Goal: Task Accomplishment & Management: Manage account settings

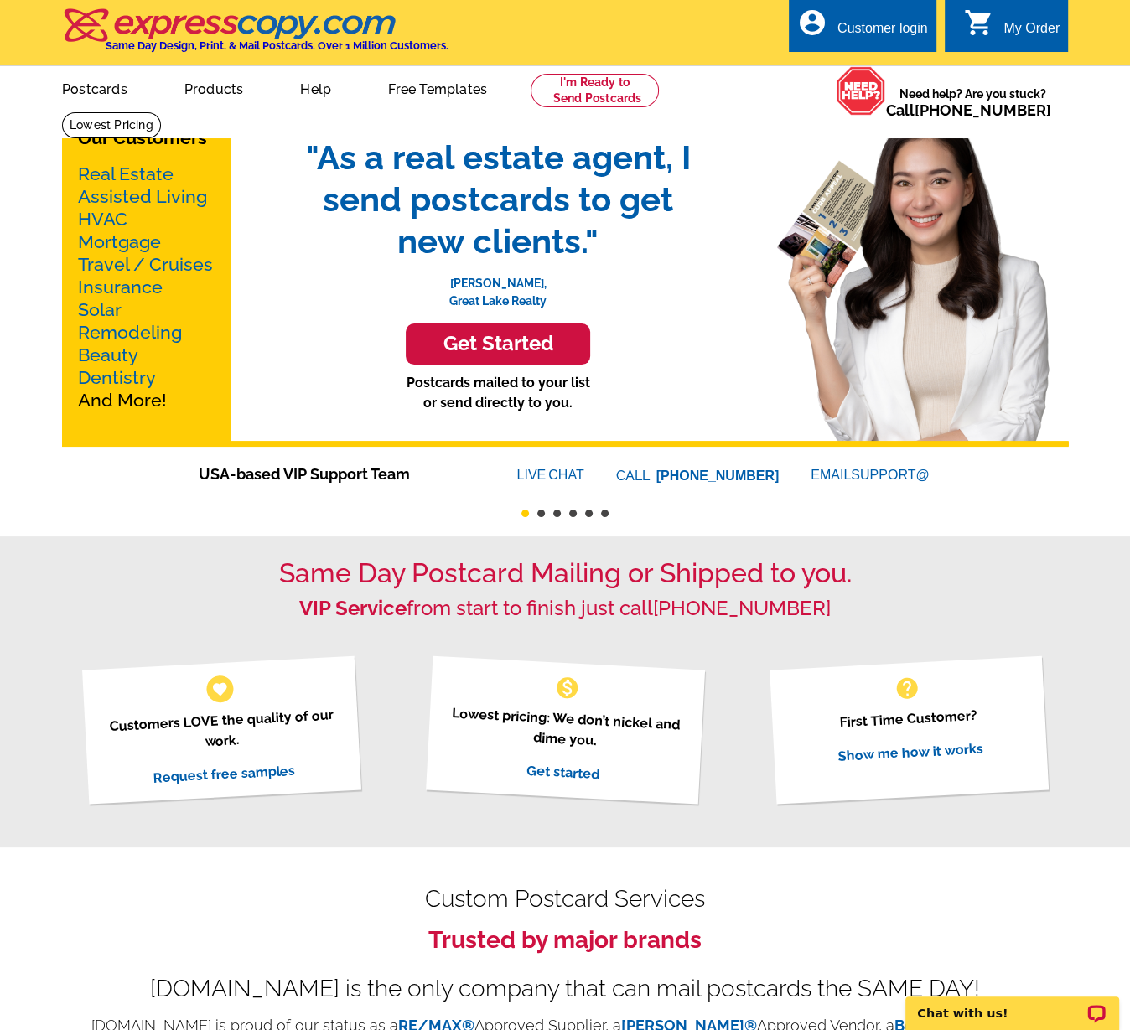
click at [853, 34] on div "Customer login" at bounding box center [882, 32] width 91 height 23
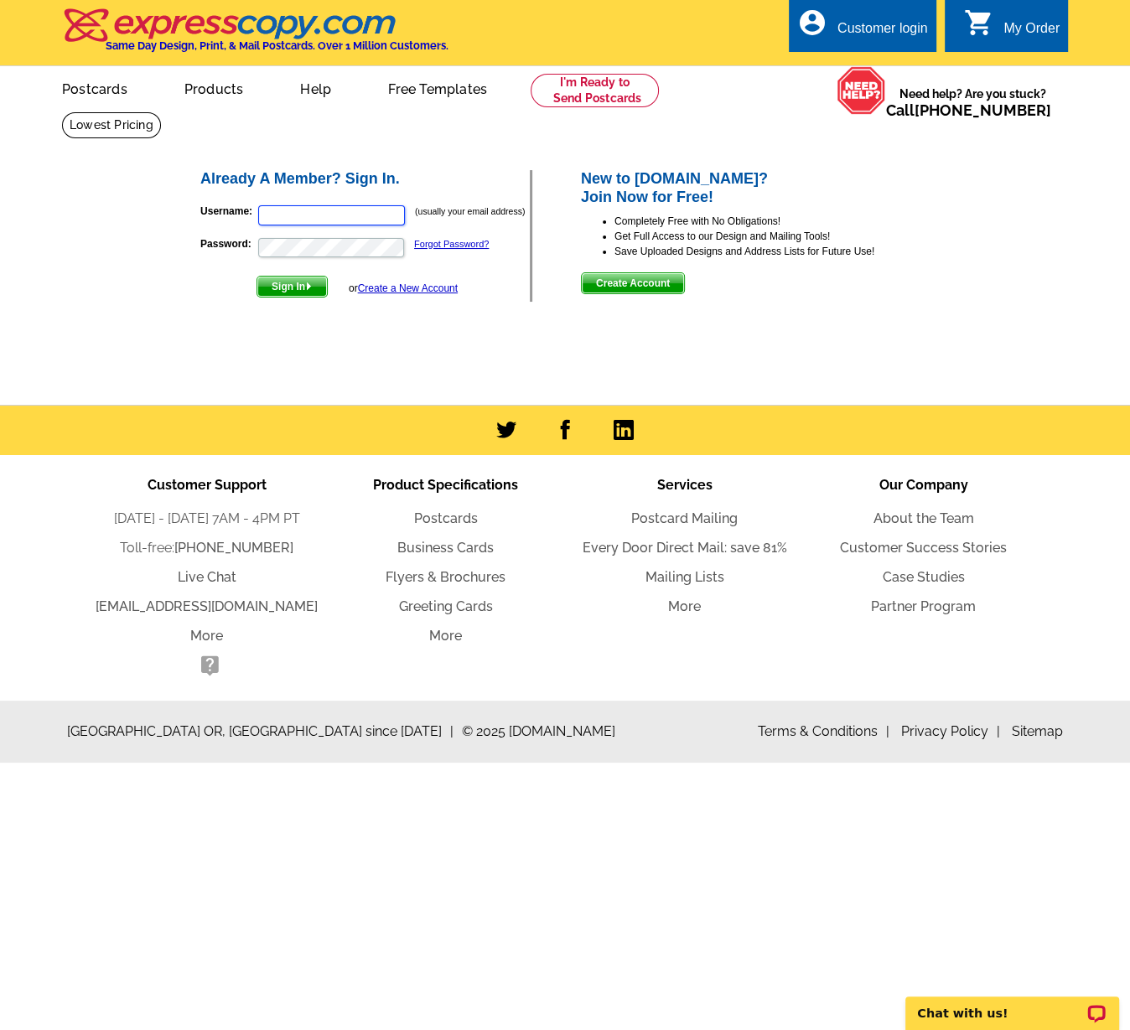
type input "myutahagents@gmail.com"
click at [277, 280] on span "Sign In" at bounding box center [292, 287] width 70 height 20
